Goal: Task Accomplishment & Management: Use online tool/utility

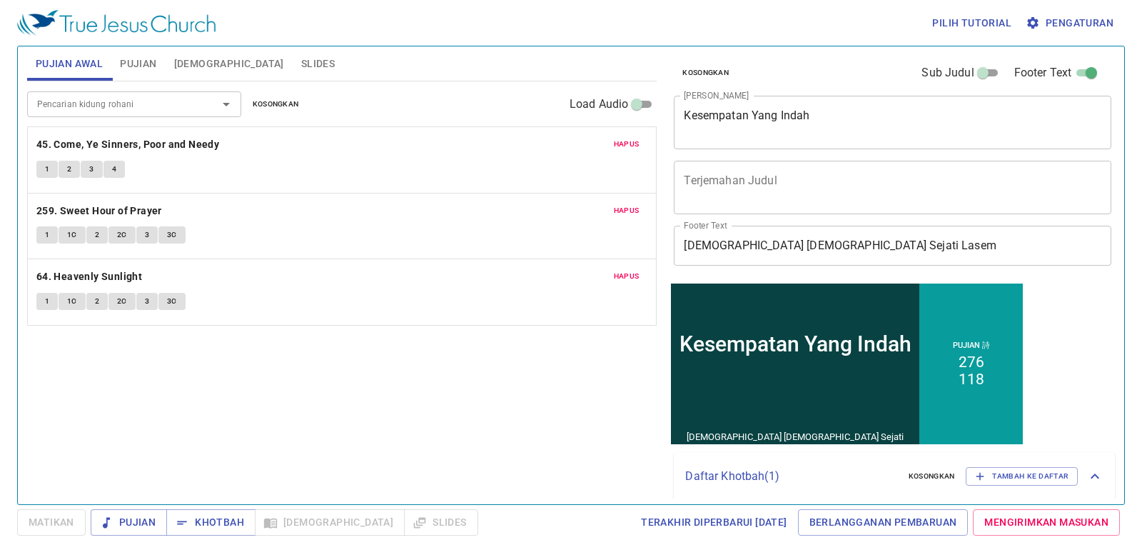
click at [868, 136] on div "Kesempatan Yang Indah x Judul Khotbah" at bounding box center [893, 123] width 438 height 54
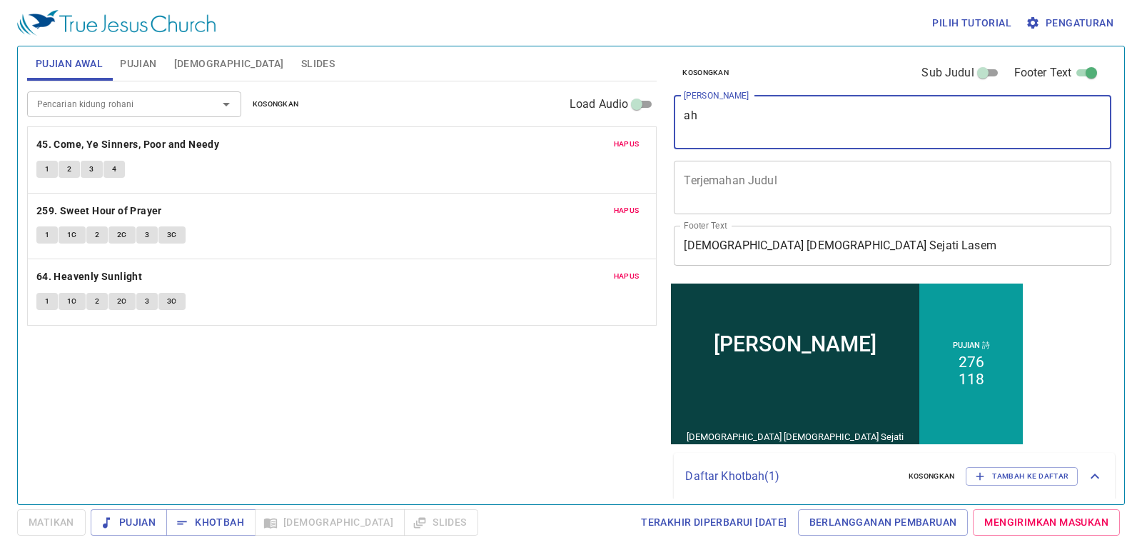
type textarea "h"
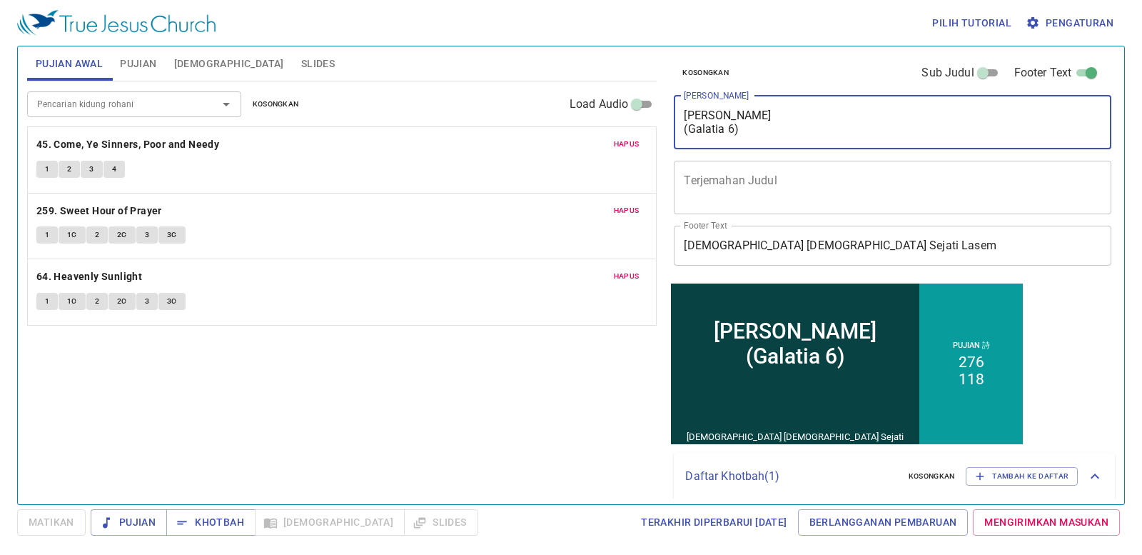
type textarea "Pe[PERSON_NAME] (Galatia 6)"
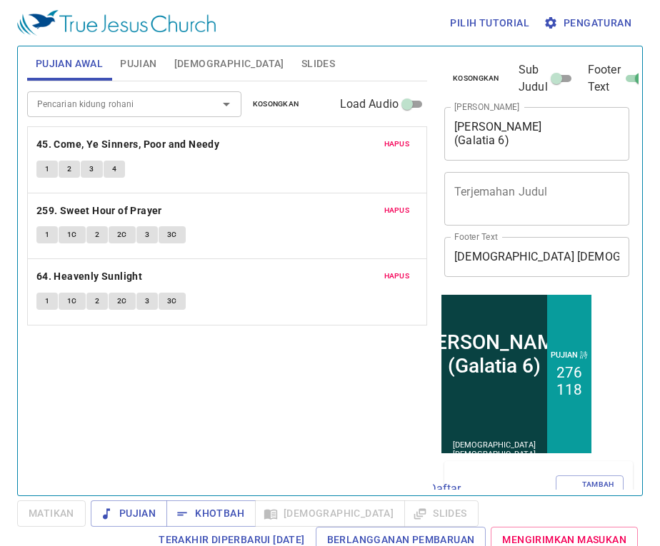
click at [311, 455] on div "Pencarian kidung rohani Pencarian kidung rohani Kosongkan Load Audio Hapus 45. …" at bounding box center [227, 282] width 400 height 402
click at [316, 437] on div "Pencarian kidung rohani Pencarian kidung rohani Kosongkan Load Audio Hapus 45. …" at bounding box center [227, 282] width 400 height 402
click at [279, 103] on span "Kosongkan" at bounding box center [276, 104] width 46 height 13
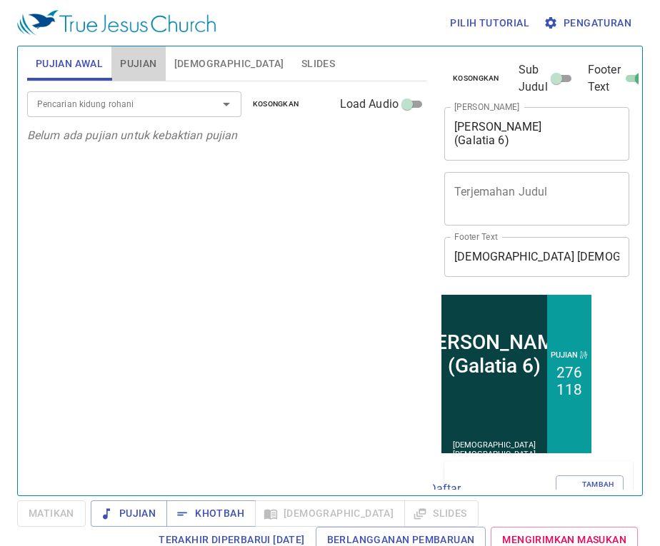
click at [147, 69] on span "Pujian" at bounding box center [138, 64] width 36 height 18
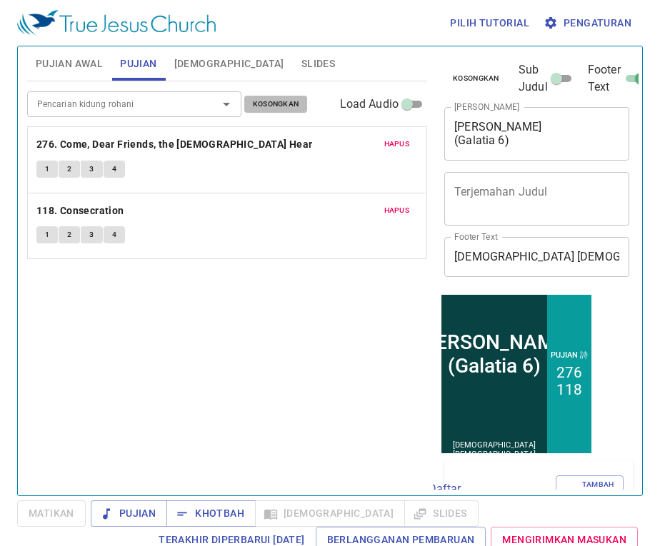
click at [293, 104] on span "Kosongkan" at bounding box center [276, 104] width 46 height 13
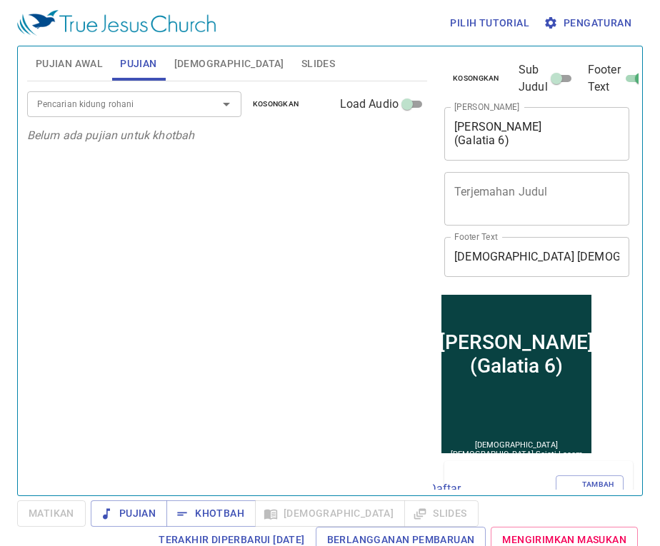
click at [151, 111] on input "Pencarian kidung rohani" at bounding box center [113, 104] width 164 height 16
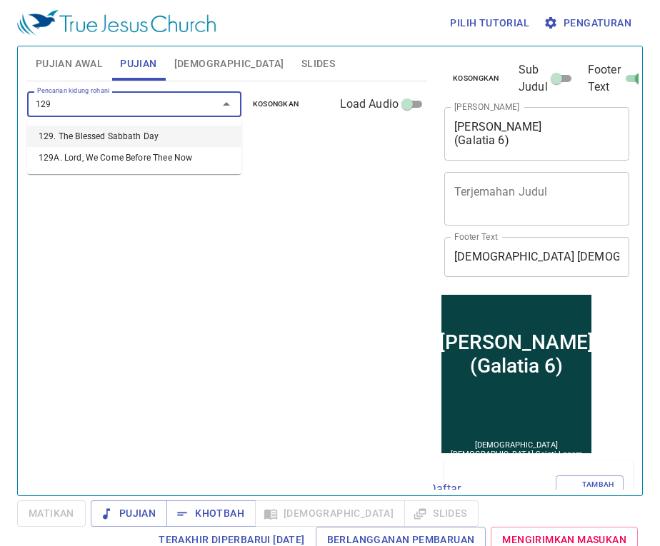
type input "129. The Blessed Sabbath Day"
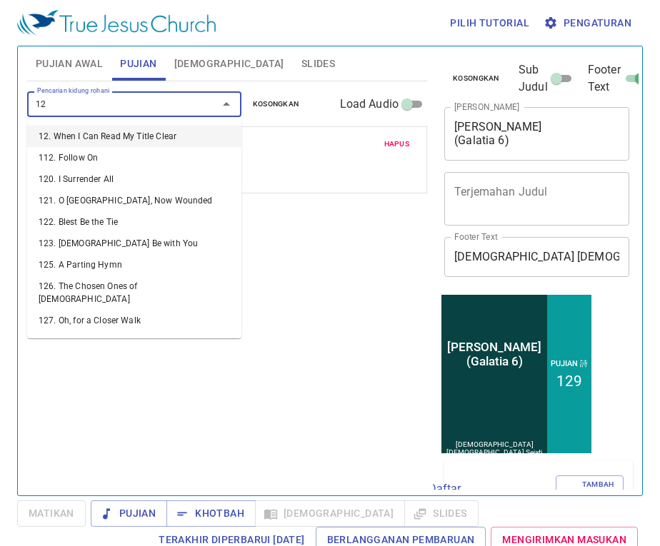
type input "121"
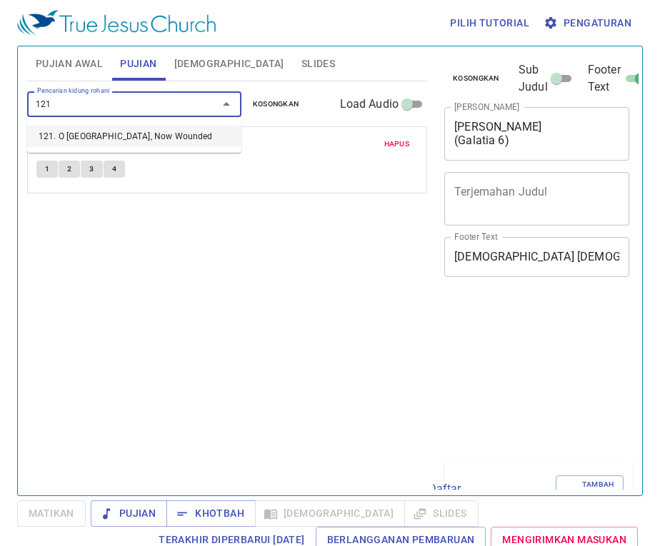
type input "121. O Sacred Head, Now Wounded"
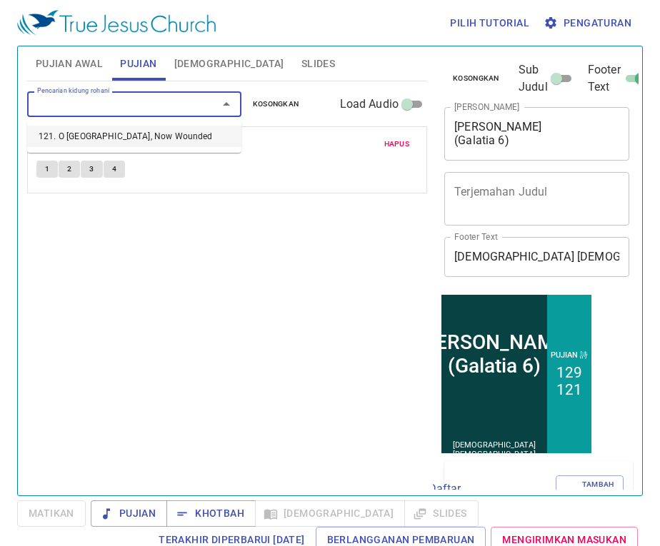
click at [151, 111] on input "Pencarian kidung rohani" at bounding box center [113, 104] width 164 height 16
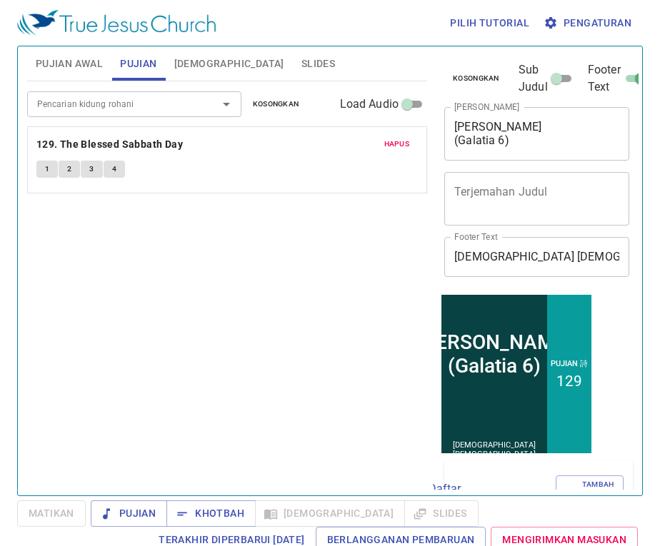
click at [133, 103] on input "Pencarian kidung rohani" at bounding box center [113, 104] width 164 height 16
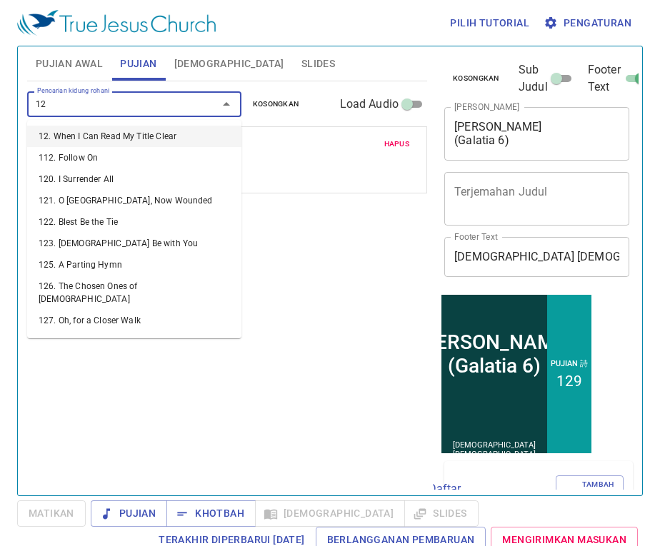
type input "122"
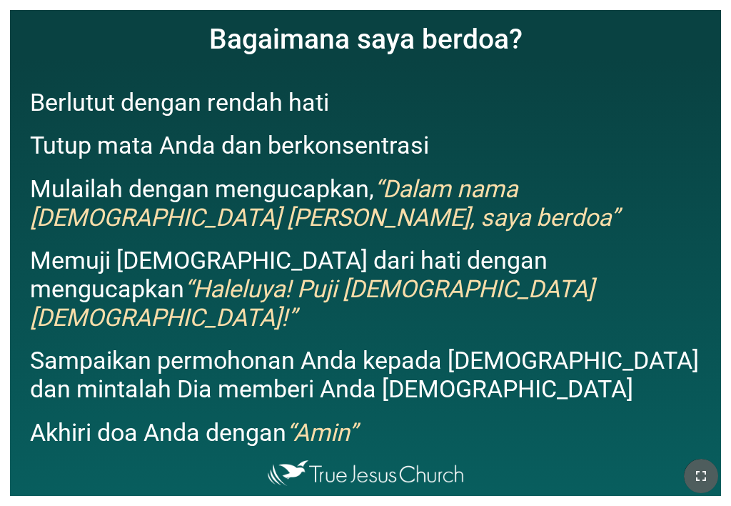
click at [710, 465] on button "button" at bounding box center [701, 475] width 34 height 34
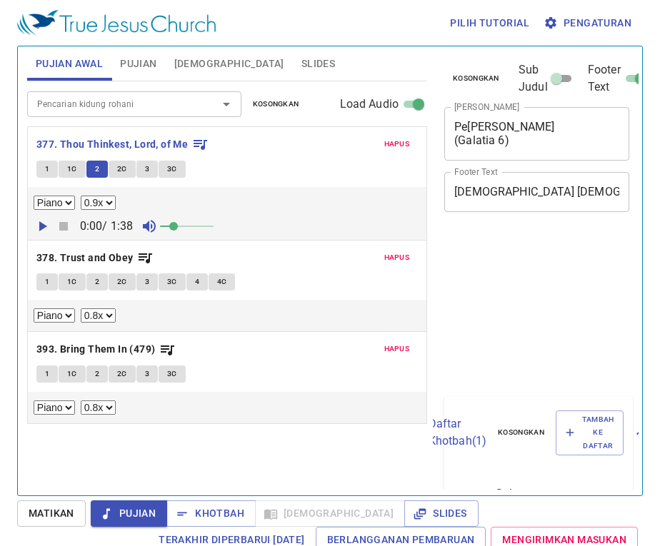
select select "0.9"
select select "0.8"
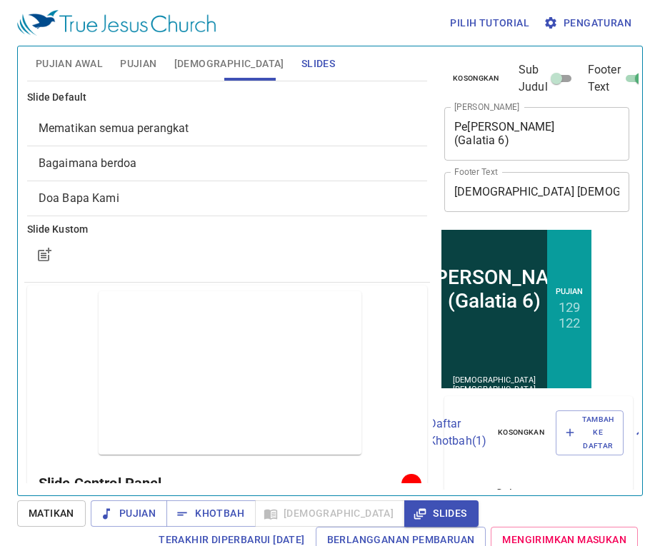
scroll to position [778, 0]
